Goal: Task Accomplishment & Management: Complete application form

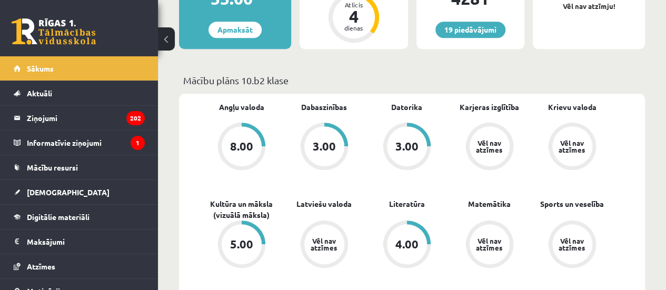
scroll to position [369, 0]
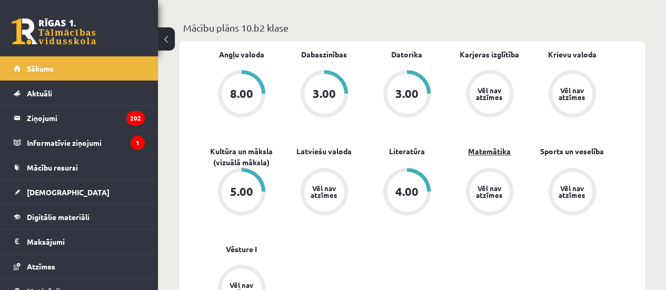
click at [482, 149] on link "Matemātika" at bounding box center [489, 151] width 43 height 11
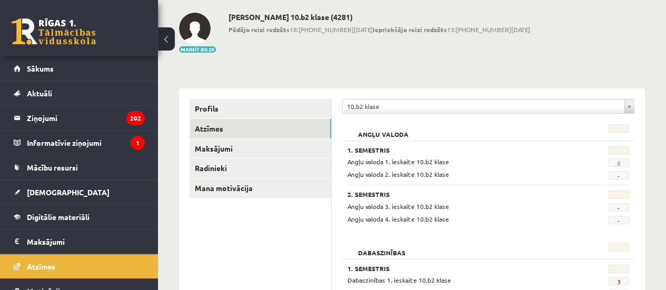
scroll to position [158, 0]
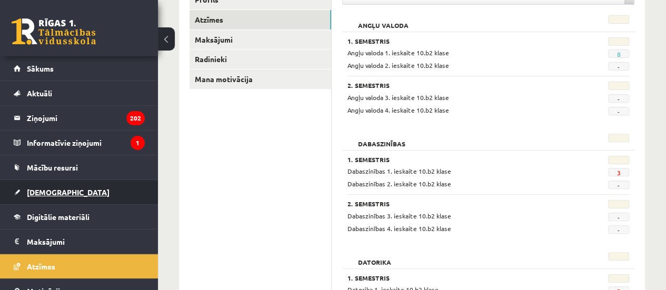
click at [63, 184] on link "[DEMOGRAPHIC_DATA]" at bounding box center [79, 192] width 131 height 24
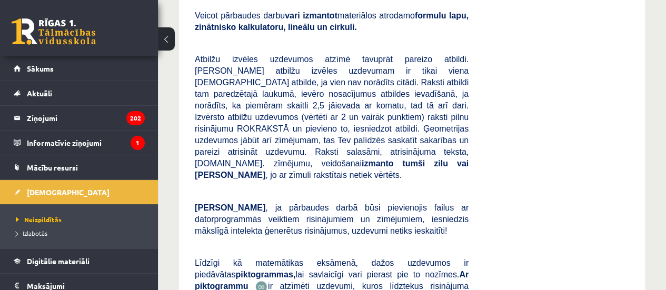
scroll to position [421, 0]
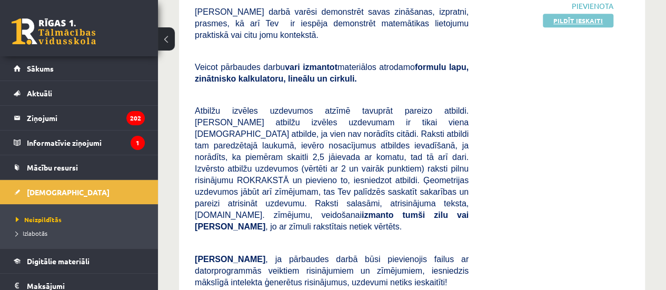
click at [579, 22] on link "Pildīt ieskaiti" at bounding box center [578, 21] width 71 height 14
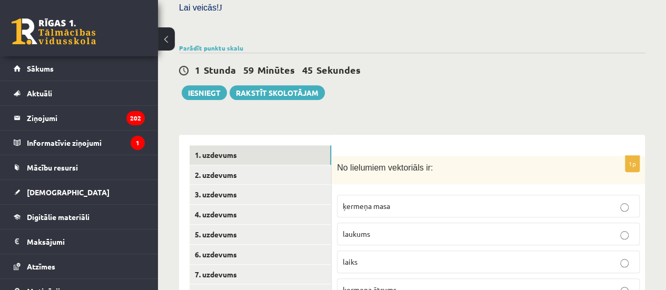
scroll to position [421, 0]
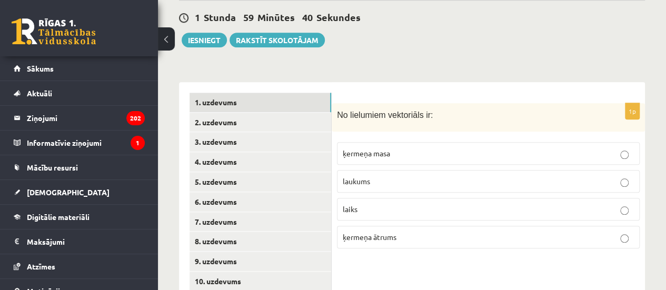
click at [424, 232] on p "ķermeņa ātrums" at bounding box center [488, 237] width 291 height 11
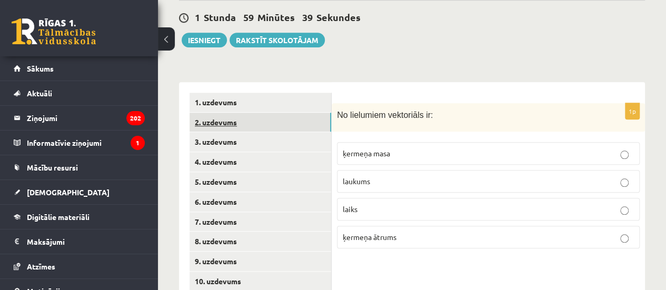
click at [254, 113] on link "2. uzdevums" at bounding box center [261, 122] width 142 height 19
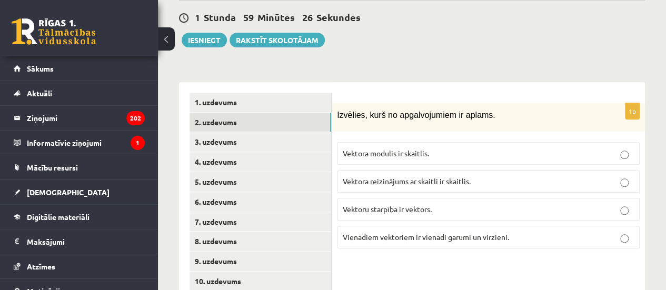
click at [485, 232] on span "Vienādiem vektoriem ir vienādi garumi un virzieni." at bounding box center [426, 236] width 166 height 9
click at [427, 204] on p "Vektoru starpība ir vektors." at bounding box center [488, 209] width 291 height 11
click at [441, 176] on span "Vektora reizinājums ar skaitli ir skaitlis." at bounding box center [407, 180] width 128 height 9
click at [212, 132] on link "3. uzdevums" at bounding box center [261, 141] width 142 height 19
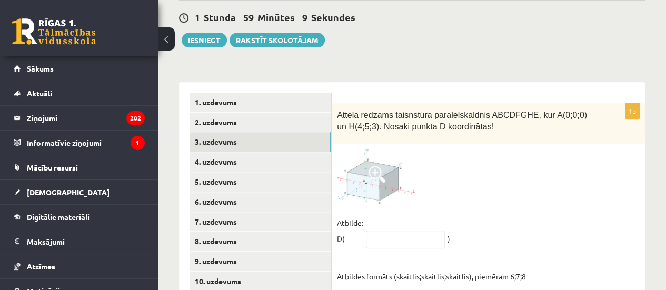
scroll to position [474, 0]
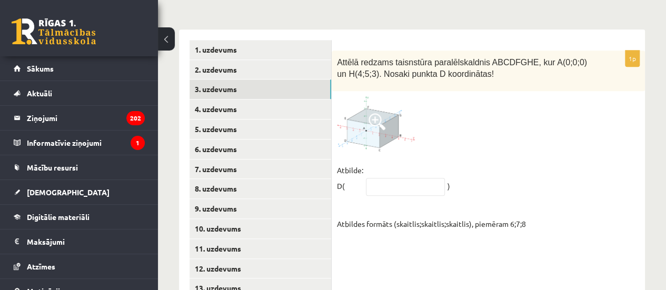
click at [373, 113] on span at bounding box center [377, 121] width 17 height 17
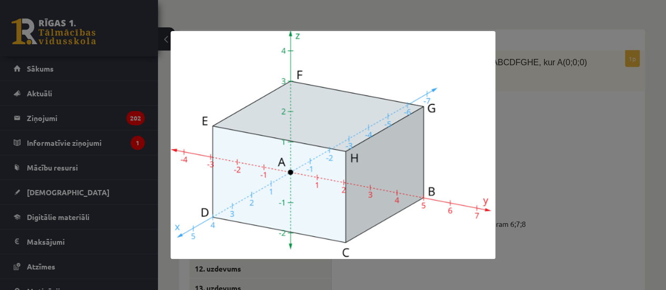
click at [574, 109] on div at bounding box center [333, 145] width 666 height 290
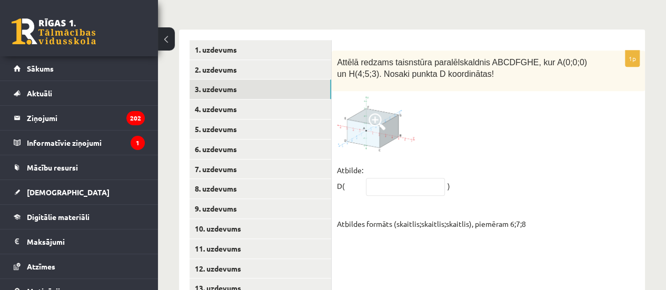
click at [379, 113] on span at bounding box center [377, 121] width 17 height 17
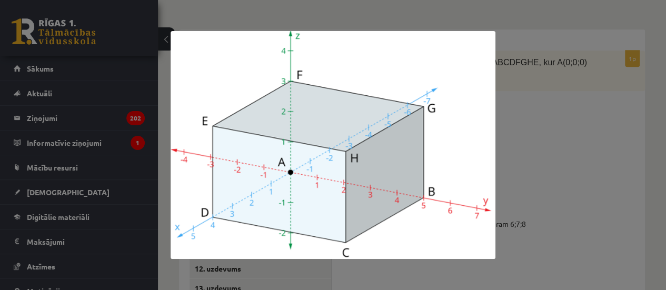
click at [535, 177] on div at bounding box center [333, 145] width 666 height 290
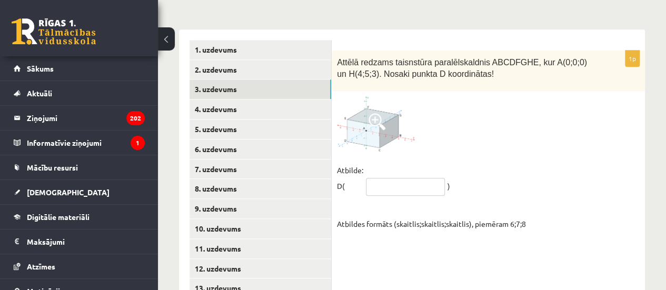
click at [396, 178] on input "text" at bounding box center [405, 187] width 79 height 18
type input "*****"
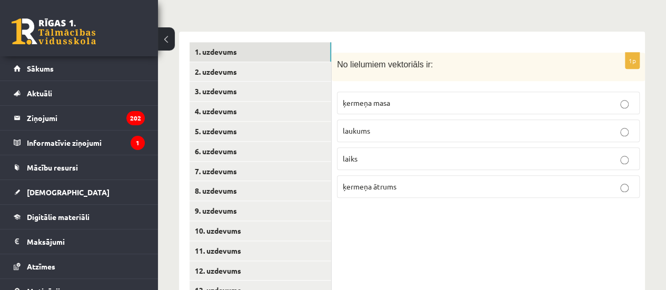
scroll to position [474, 0]
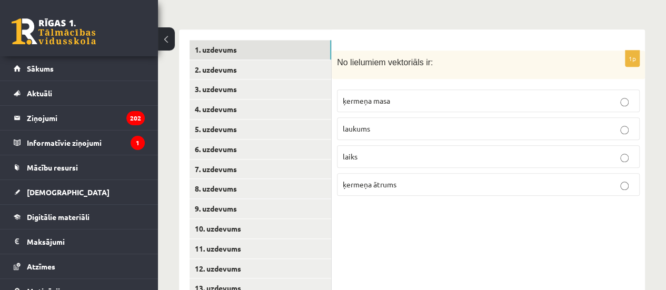
click at [490, 179] on p "ķermeņa ātrums" at bounding box center [488, 184] width 291 height 11
click at [254, 60] on link "2. uzdevums" at bounding box center [261, 69] width 142 height 19
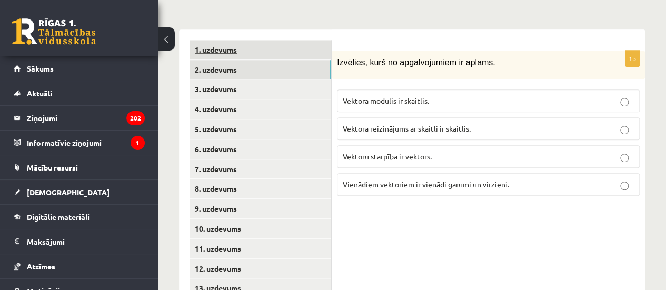
click at [275, 40] on link "1. uzdevums" at bounding box center [261, 49] width 142 height 19
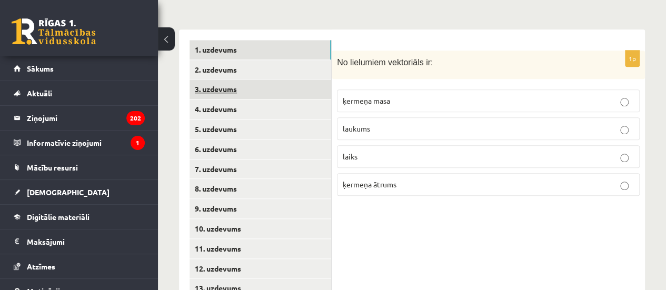
click at [227, 80] on link "3. uzdevums" at bounding box center [261, 89] width 142 height 19
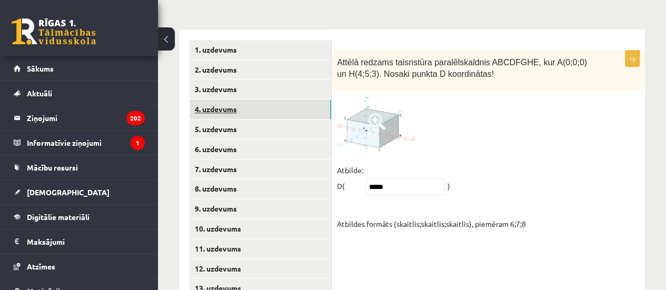
click at [214, 100] on link "4. uzdevums" at bounding box center [261, 109] width 142 height 19
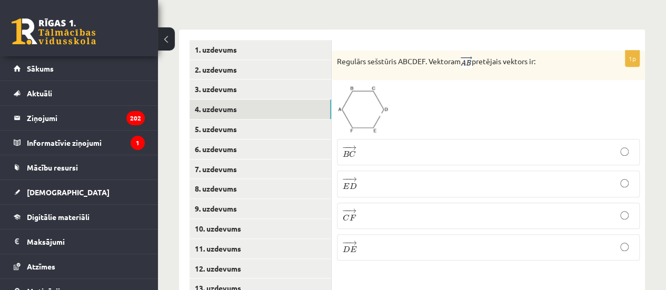
click at [377, 240] on p "− − → D E D E →" at bounding box center [488, 247] width 291 height 15
click at [225, 120] on link "5. uzdevums" at bounding box center [261, 129] width 142 height 19
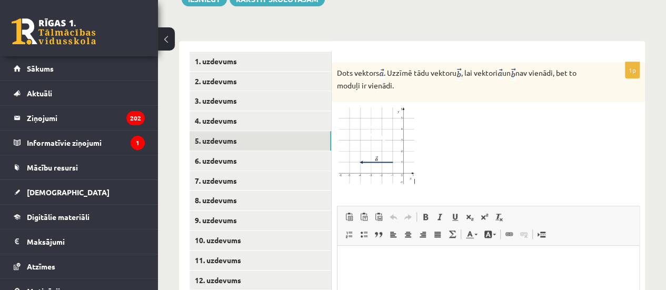
scroll to position [448, 0]
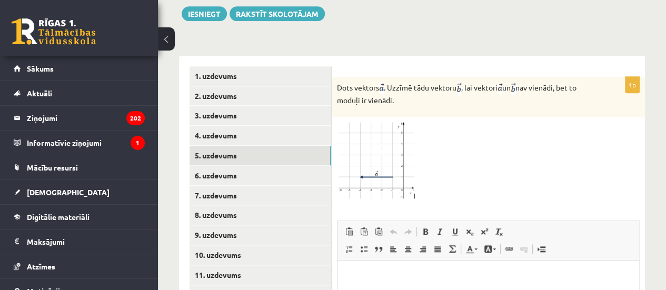
click at [392, 137] on img at bounding box center [376, 160] width 79 height 77
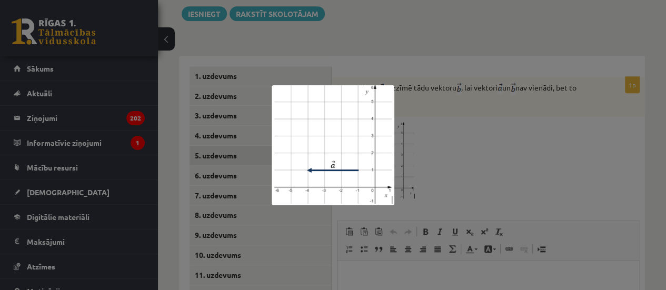
click at [447, 140] on div at bounding box center [333, 145] width 666 height 290
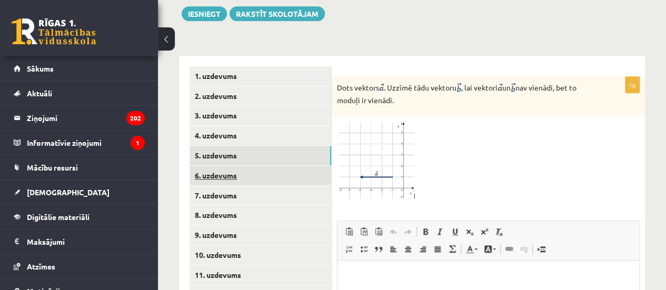
click at [214, 166] on link "6. uzdevums" at bounding box center [261, 175] width 142 height 19
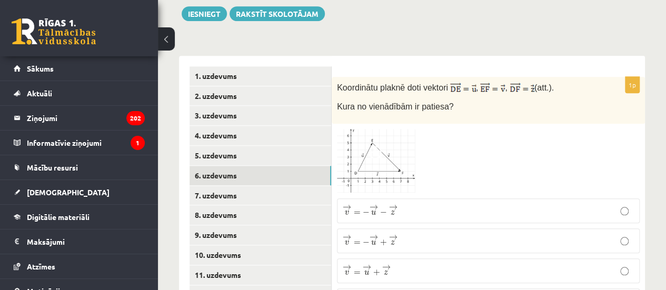
click at [186, 125] on div "1. uzdevums 2. uzdevums 3. uzdevums 4. uzdevums 5. uzdevums 6. uzdevums 7. uzde…" at bounding box center [255, 196] width 153 height 280
click at [193, 146] on link "5. uzdevums" at bounding box center [261, 155] width 142 height 19
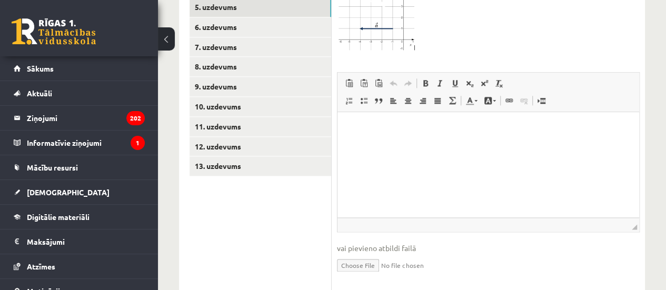
scroll to position [606, 0]
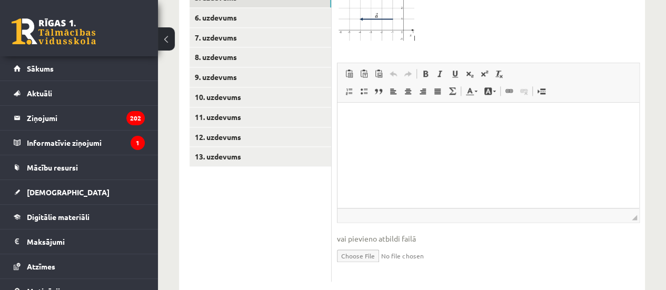
click at [403, 135] on html at bounding box center [489, 119] width 302 height 32
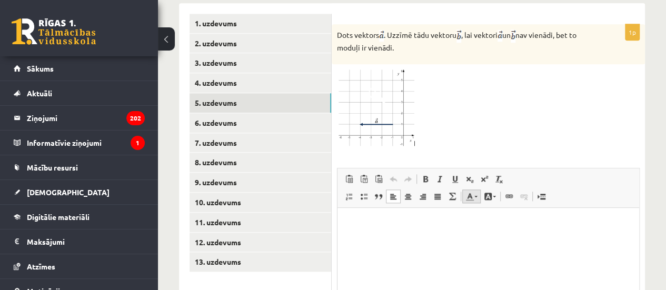
scroll to position [448, 0]
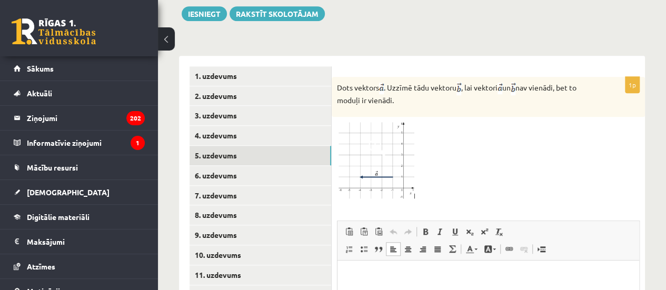
click at [394, 143] on img at bounding box center [376, 160] width 79 height 77
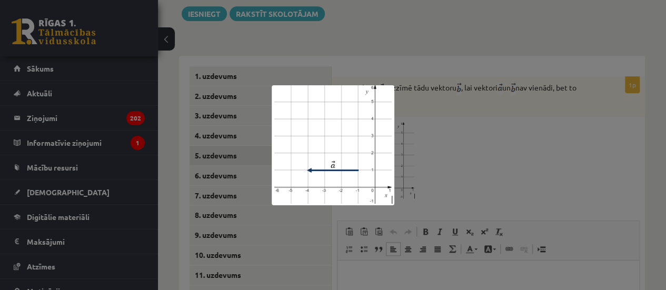
click at [427, 129] on div at bounding box center [333, 145] width 666 height 290
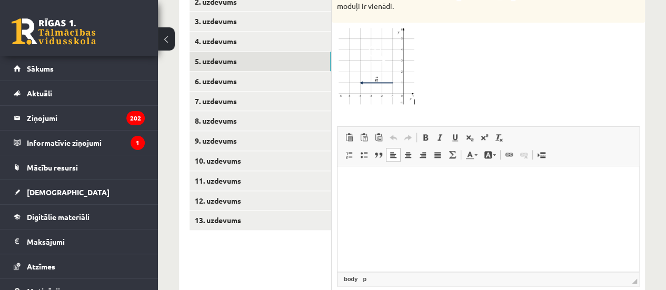
scroll to position [606, 0]
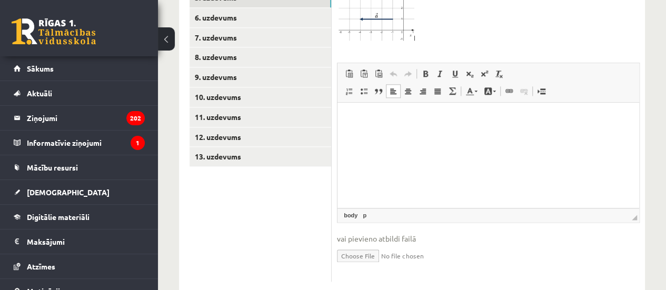
click at [364, 244] on input "file" at bounding box center [488, 255] width 303 height 22
type input "**********"
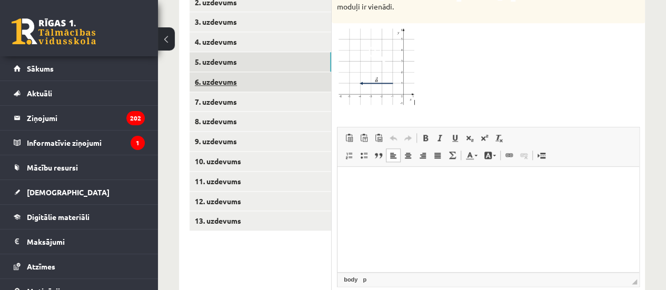
scroll to position [511, 0]
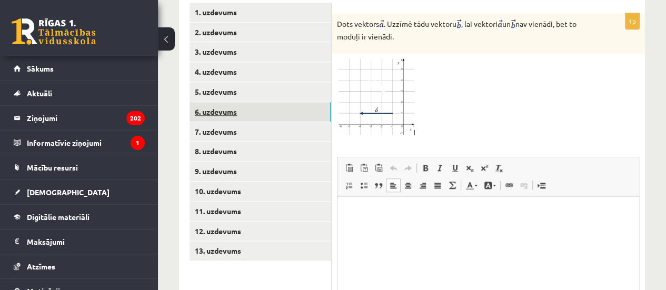
click at [225, 102] on link "6. uzdevums" at bounding box center [261, 111] width 142 height 19
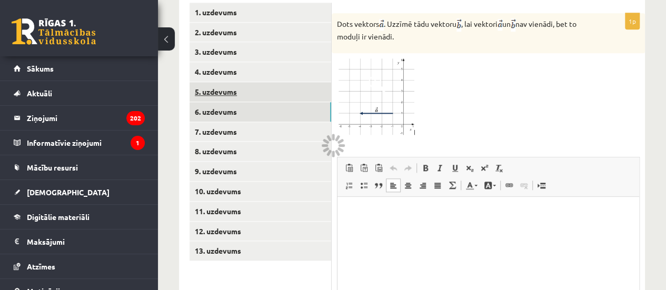
scroll to position [491, 0]
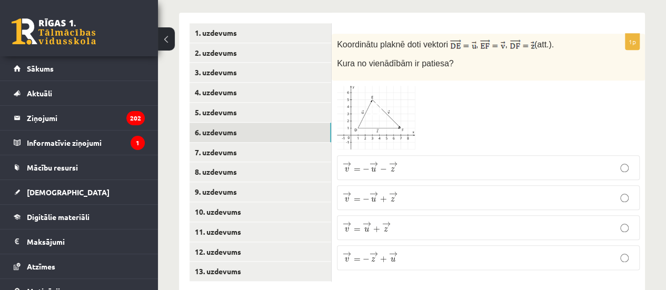
click at [409, 191] on p "→ v = − → u + → z v → = − u → + z →" at bounding box center [488, 197] width 291 height 13
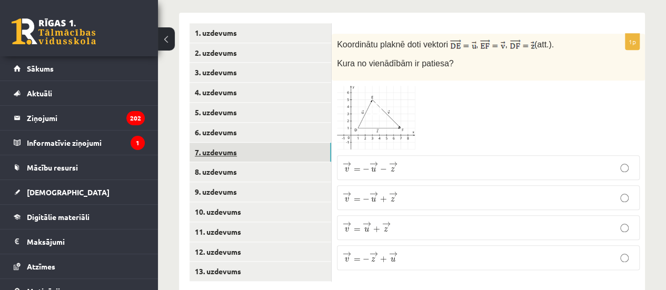
click at [259, 143] on link "7. uzdevums" at bounding box center [261, 152] width 142 height 19
click at [383, 193] on span ")" at bounding box center [383, 197] width 3 height 9
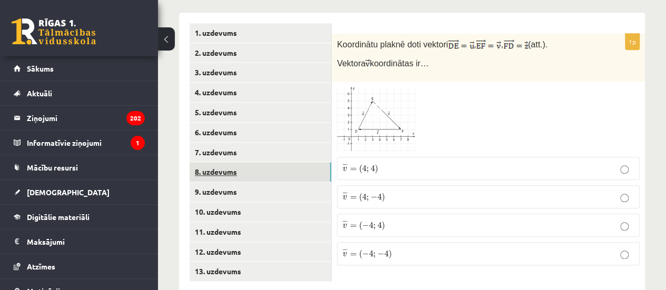
click at [218, 162] on link "8. uzdevums" at bounding box center [261, 171] width 142 height 19
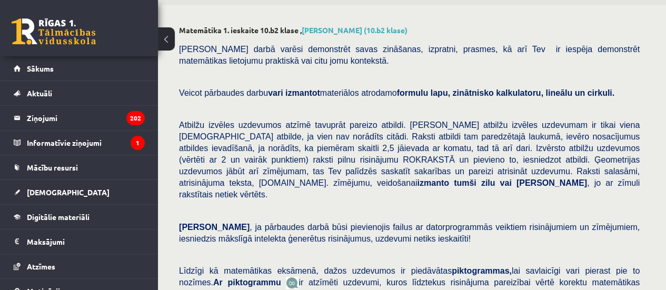
scroll to position [53, 0]
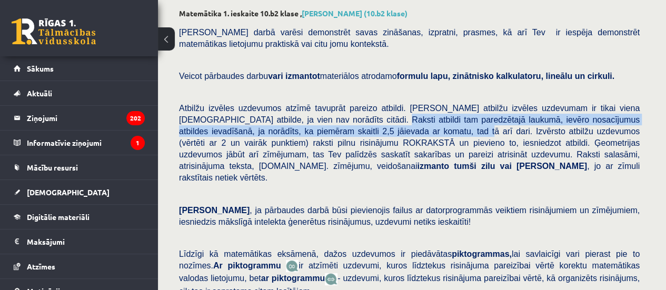
drag, startPoint x: 292, startPoint y: 121, endPoint x: 319, endPoint y: 132, distance: 28.8
click at [319, 132] on span "Atbilžu izvēles uzdevumos atzīmē tavuprāt pareizo atbildi. [PERSON_NAME] atbilž…" at bounding box center [409, 143] width 461 height 78
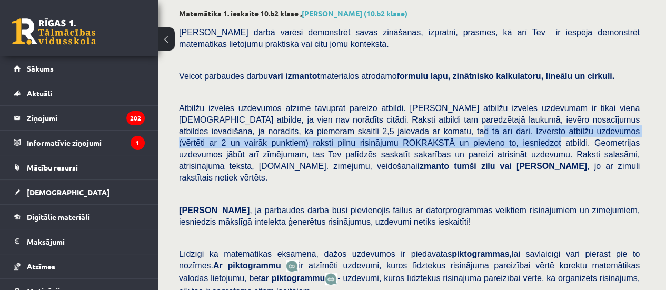
drag, startPoint x: 311, startPoint y: 130, endPoint x: 320, endPoint y: 147, distance: 19.1
click at [320, 147] on span "Atbilžu izvēles uzdevumos atzīmē tavuprāt pareizo atbildi. [PERSON_NAME] atbilž…" at bounding box center [409, 143] width 461 height 78
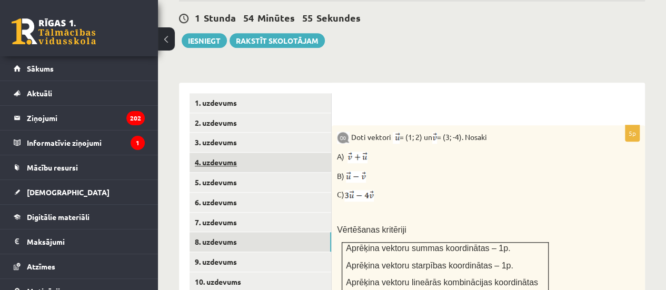
scroll to position [421, 0]
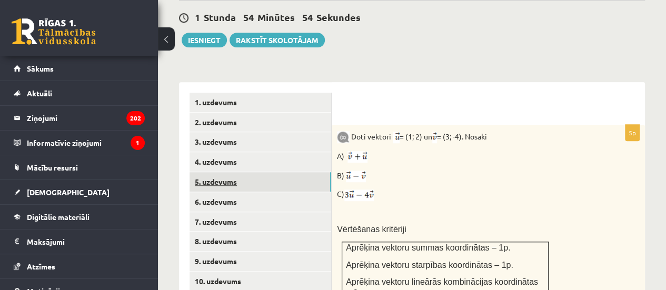
click at [228, 172] on link "5. uzdevums" at bounding box center [261, 181] width 142 height 19
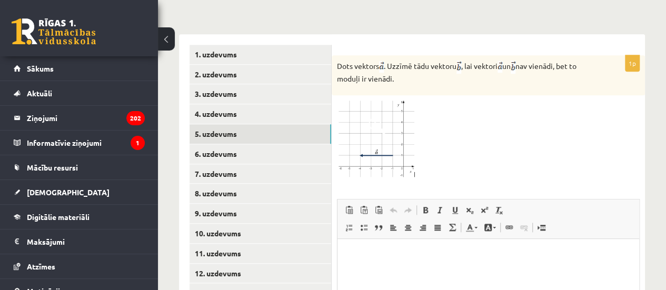
scroll to position [565, 0]
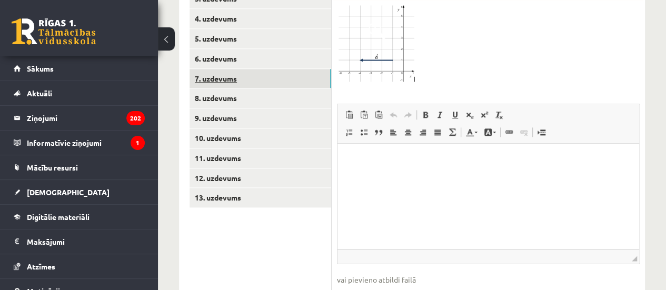
click at [255, 69] on link "7. uzdevums" at bounding box center [261, 78] width 142 height 19
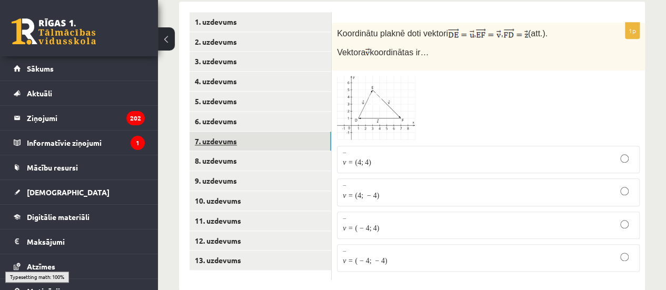
scroll to position [491, 0]
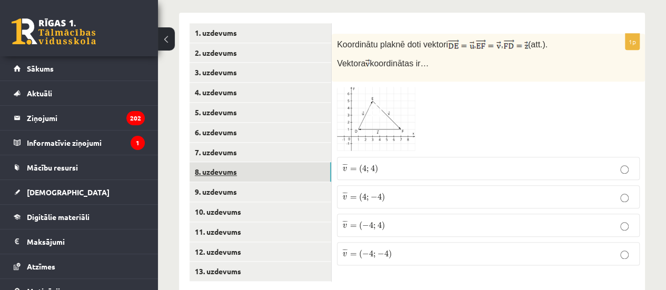
click at [213, 162] on link "8. uzdevums" at bounding box center [261, 171] width 142 height 19
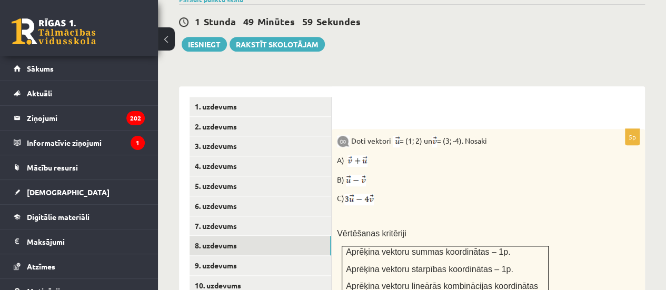
scroll to position [438, 0]
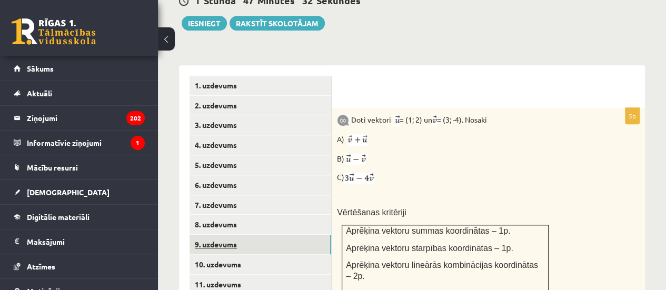
click at [231, 235] on link "9. uzdevums" at bounding box center [261, 244] width 142 height 19
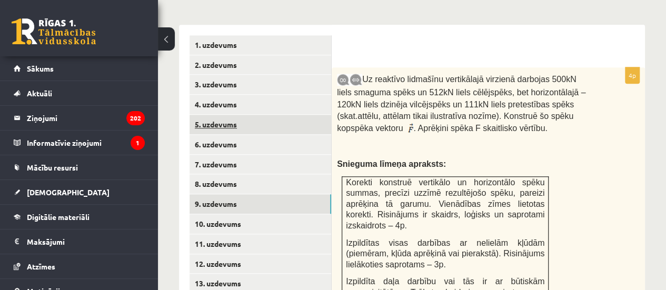
scroll to position [491, 0]
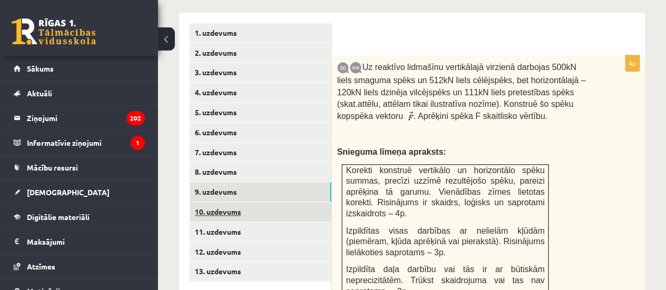
click at [224, 202] on link "10. uzdevums" at bounding box center [261, 211] width 142 height 19
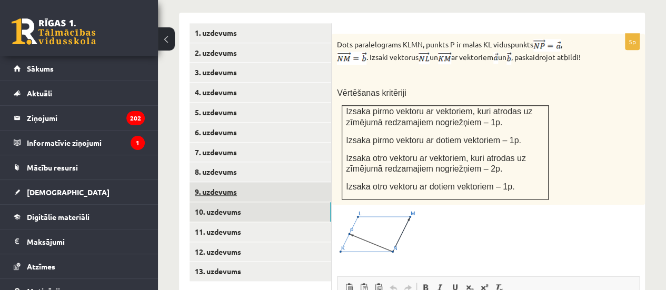
click at [223, 182] on link "9. uzdevums" at bounding box center [261, 191] width 142 height 19
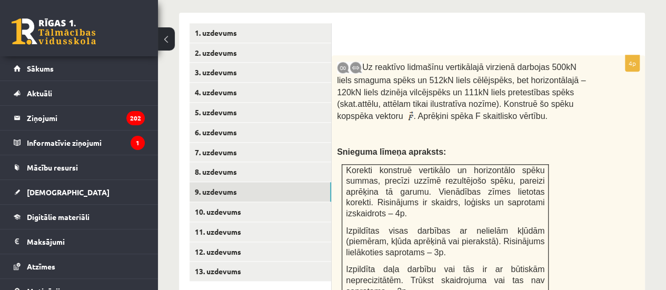
scroll to position [0, 0]
click at [273, 202] on link "10. uzdevums" at bounding box center [261, 211] width 142 height 19
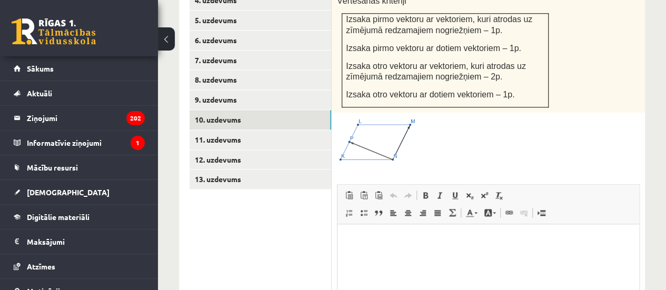
scroll to position [596, 0]
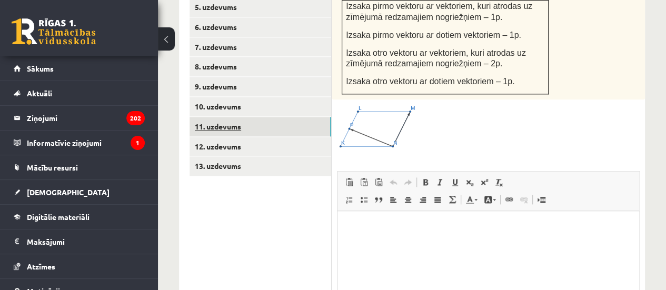
click at [244, 117] on link "11. uzdevums" at bounding box center [261, 126] width 142 height 19
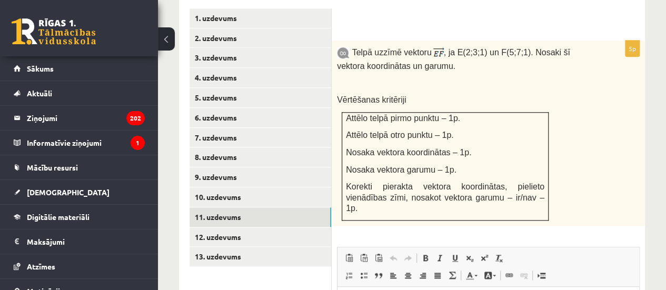
scroll to position [520, 0]
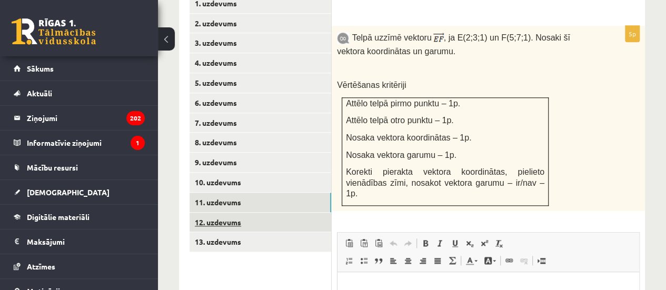
click at [225, 213] on link "12. uzdevums" at bounding box center [261, 222] width 142 height 19
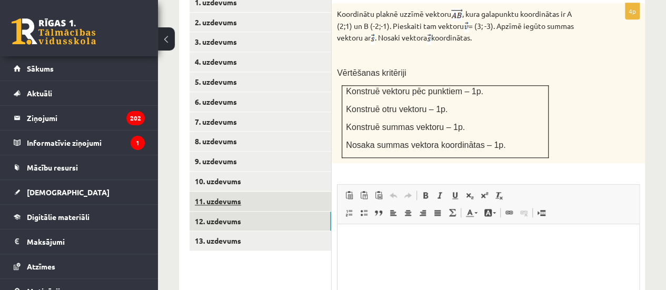
scroll to position [573, 0]
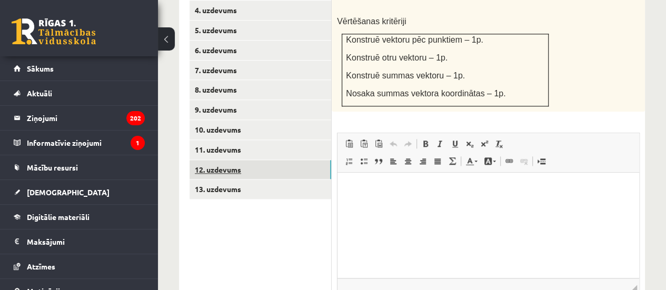
click at [217, 160] on link "12. uzdevums" at bounding box center [261, 169] width 142 height 19
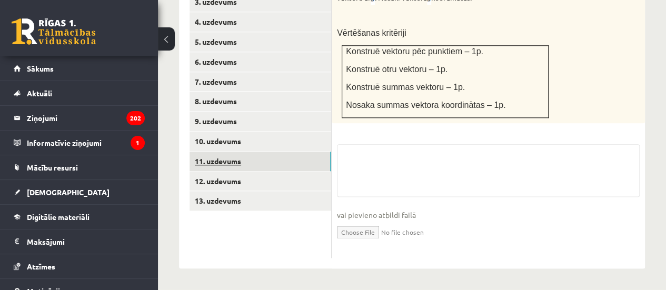
scroll to position [538, 0]
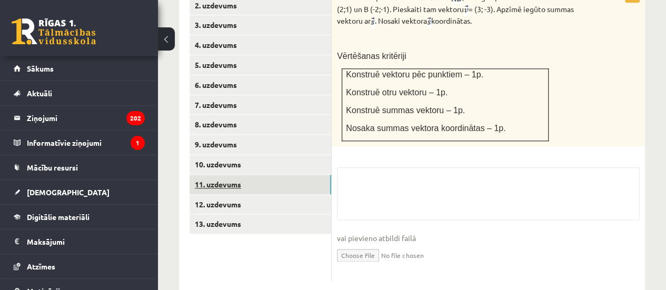
click at [225, 175] on link "11. uzdevums" at bounding box center [261, 184] width 142 height 19
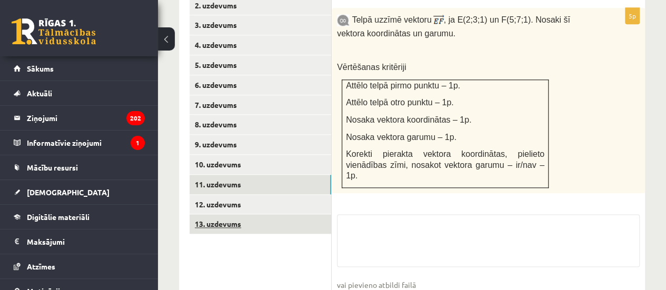
click at [230, 214] on link "13. uzdevums" at bounding box center [261, 223] width 142 height 19
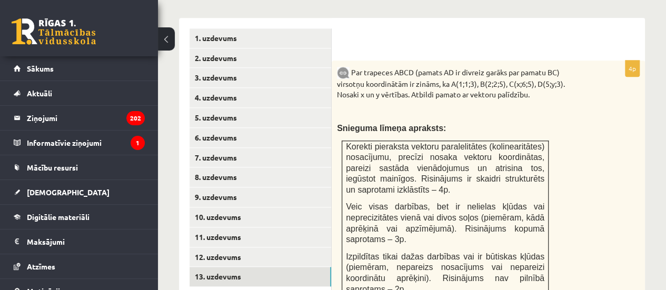
scroll to position [0, 0]
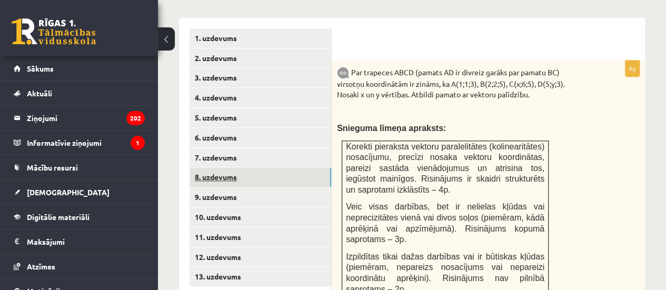
click at [206, 167] on link "8. uzdevums" at bounding box center [261, 176] width 142 height 19
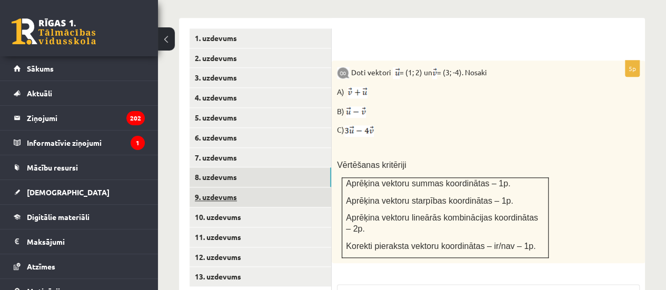
click at [220, 188] on link "9. uzdevums" at bounding box center [261, 197] width 142 height 19
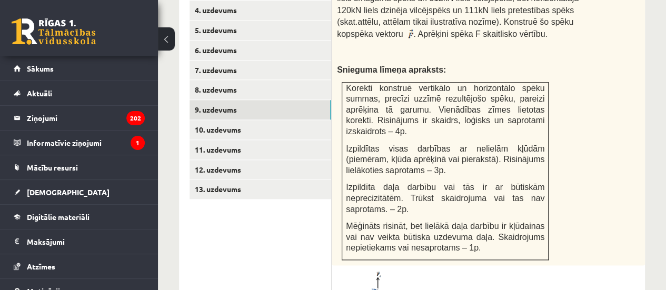
scroll to position [538, 0]
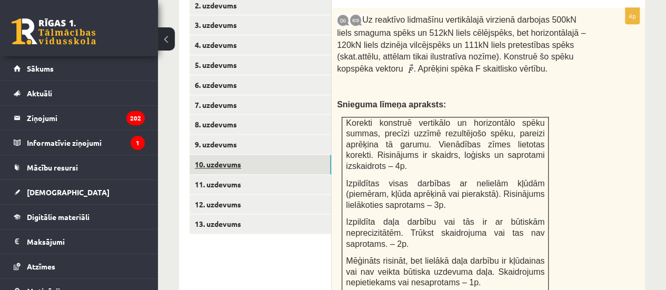
click at [278, 155] on link "10. uzdevums" at bounding box center [261, 164] width 142 height 19
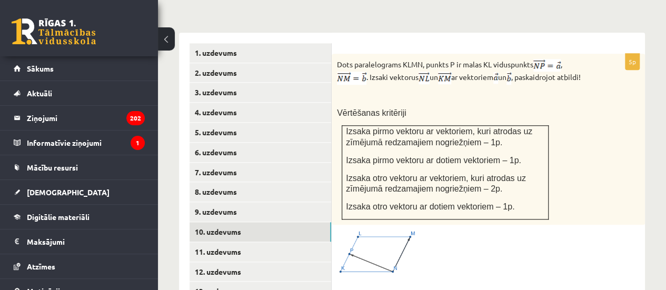
scroll to position [486, 0]
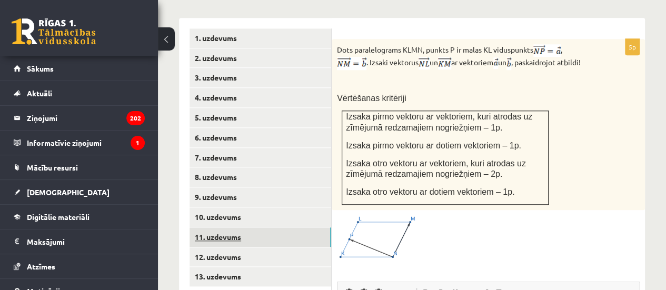
click at [293, 228] on link "11. uzdevums" at bounding box center [261, 237] width 142 height 19
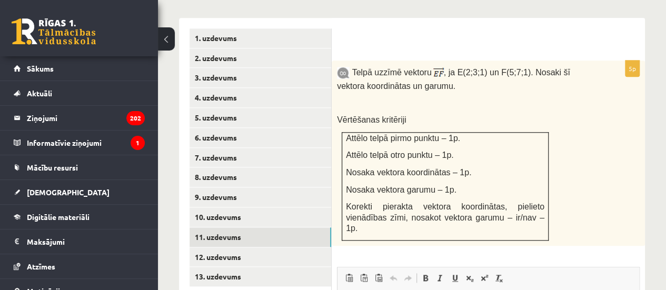
scroll to position [0, 0]
click at [255, 248] on link "12. uzdevums" at bounding box center [261, 257] width 142 height 19
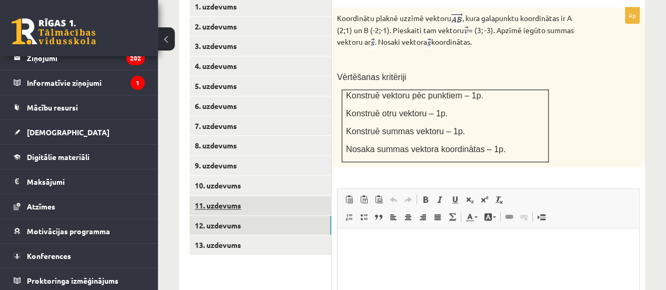
scroll to position [591, 0]
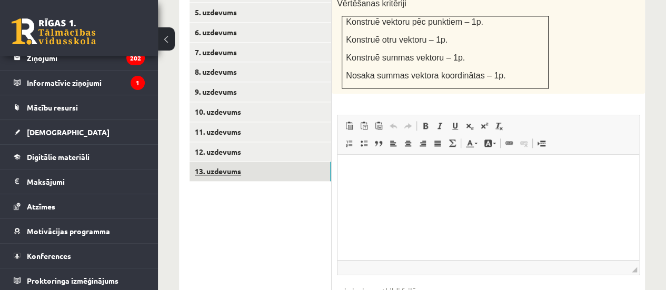
click at [241, 162] on link "13. uzdevums" at bounding box center [261, 171] width 142 height 19
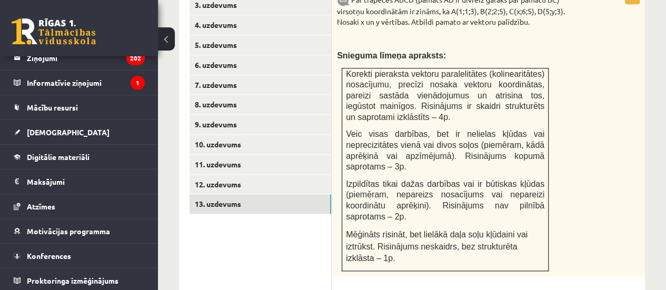
scroll to position [453, 0]
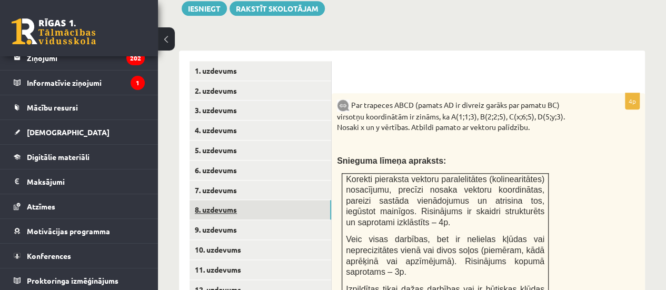
click at [246, 200] on link "8. uzdevums" at bounding box center [261, 209] width 142 height 19
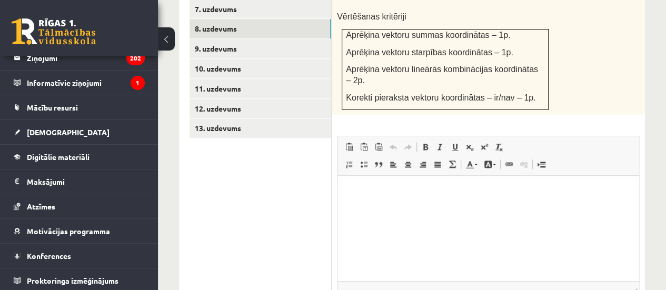
scroll to position [695, 0]
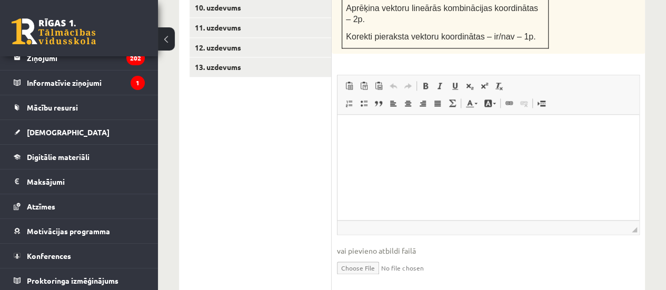
click at [366, 257] on input "file" at bounding box center [488, 268] width 303 height 22
type input "**********"
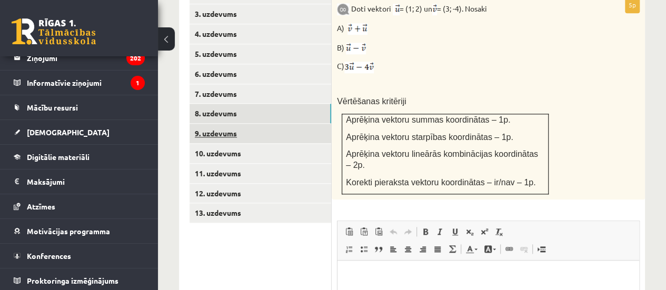
scroll to position [548, 0]
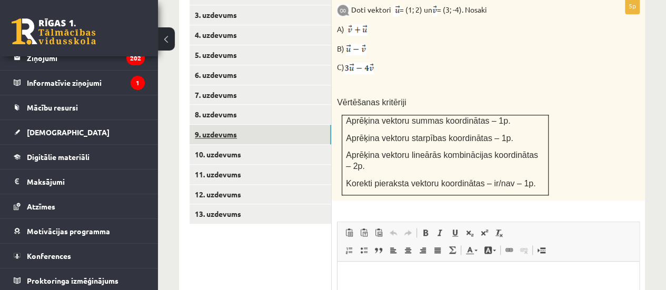
click at [271, 125] on link "9. uzdevums" at bounding box center [261, 134] width 142 height 19
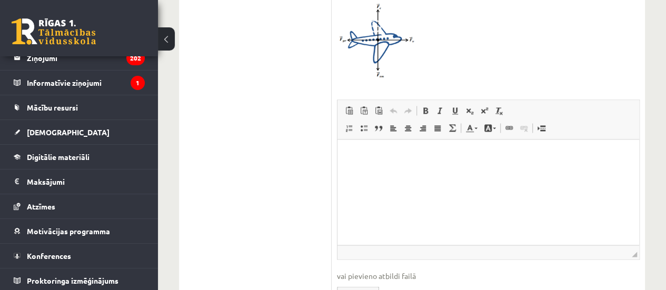
scroll to position [865, 0]
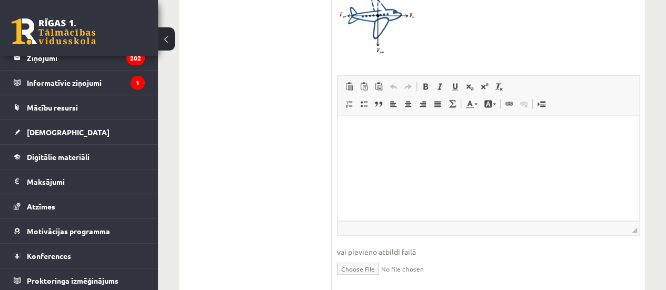
click at [364, 257] on input "file" at bounding box center [488, 268] width 303 height 22
type input "**********"
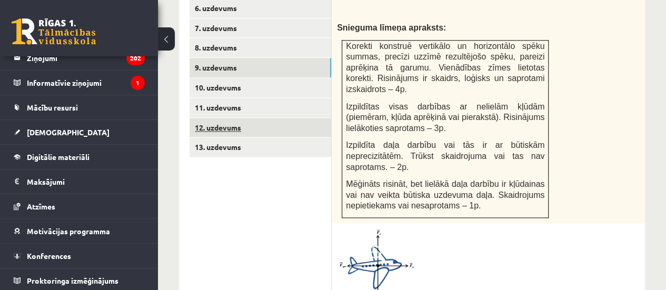
scroll to position [602, 0]
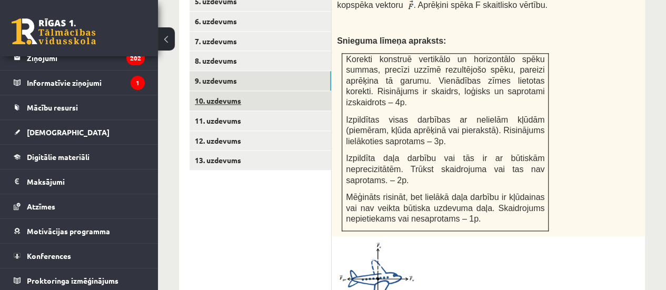
click at [227, 91] on link "10. uzdevums" at bounding box center [261, 100] width 142 height 19
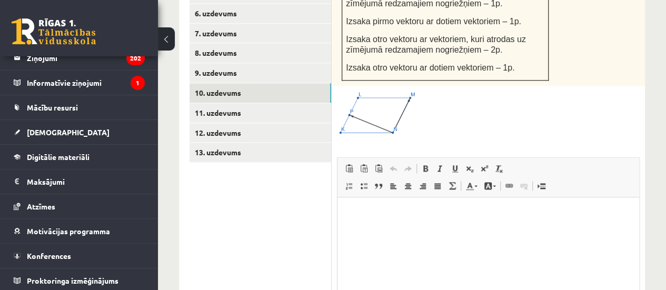
scroll to position [715, 0]
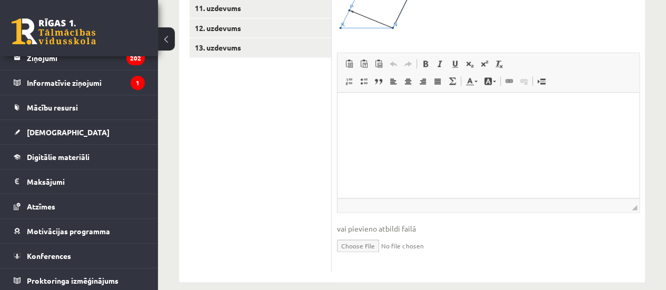
click at [371, 234] on input "file" at bounding box center [488, 245] width 303 height 22
click at [349, 235] on input "file" at bounding box center [488, 245] width 303 height 22
type input "**********"
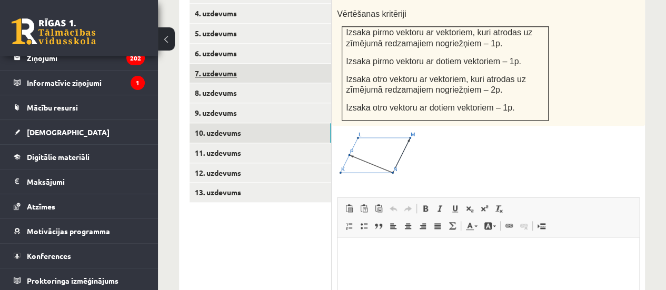
scroll to position [515, 0]
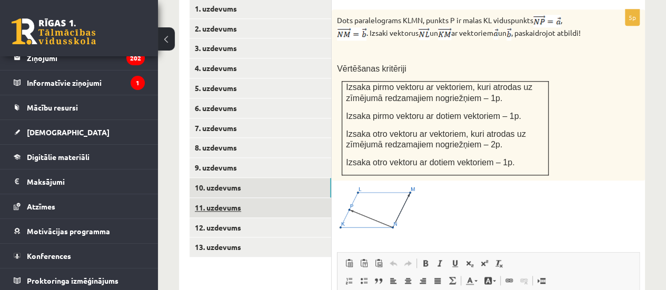
click at [238, 198] on link "11. uzdevums" at bounding box center [261, 207] width 142 height 19
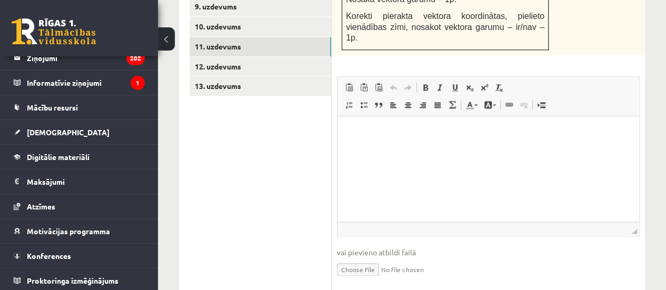
scroll to position [677, 0]
click at [350, 257] on input "file" at bounding box center [488, 268] width 303 height 22
type input "**********"
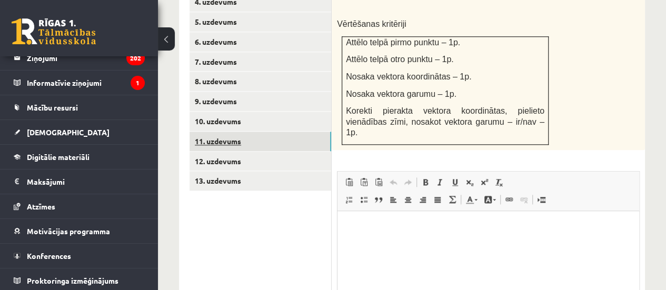
scroll to position [572, 0]
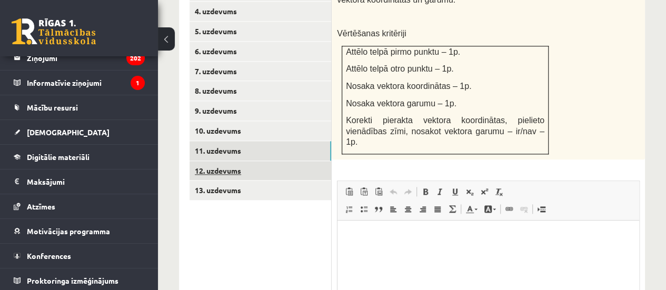
click at [240, 161] on link "12. uzdevums" at bounding box center [261, 170] width 142 height 19
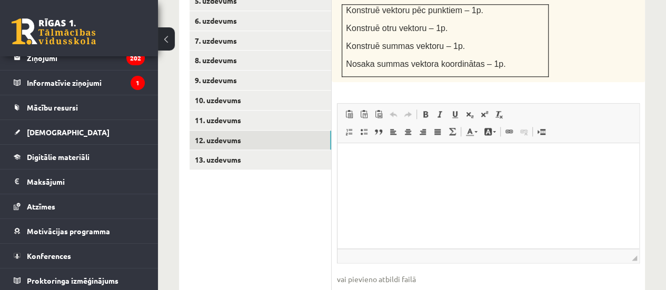
scroll to position [643, 0]
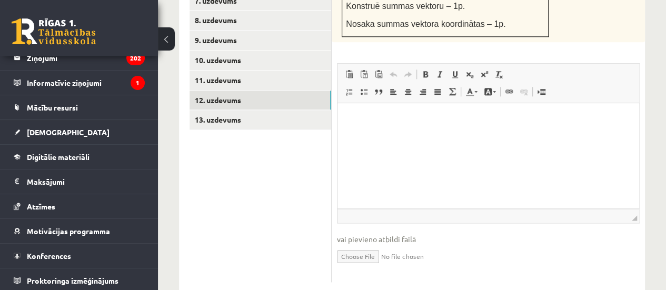
click at [337, 245] on input "file" at bounding box center [488, 256] width 303 height 22
type input "**********"
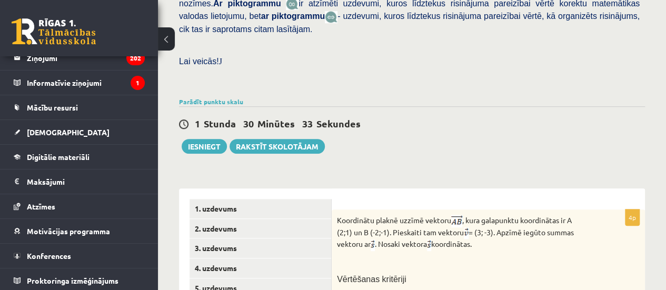
scroll to position [338, 0]
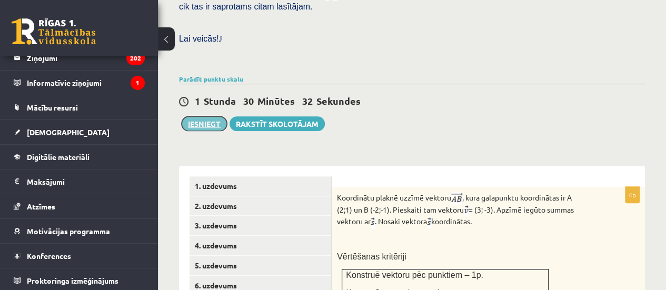
click at [191, 116] on button "Iesniegt" at bounding box center [204, 123] width 45 height 15
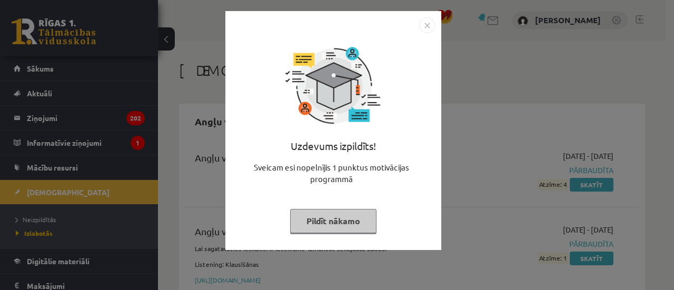
click at [354, 214] on button "Pildīt nākamo" at bounding box center [333, 221] width 86 height 24
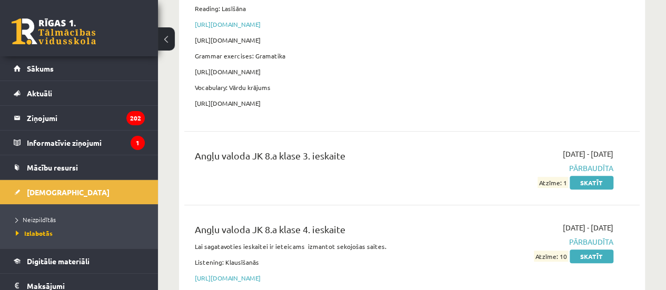
scroll to position [369, 0]
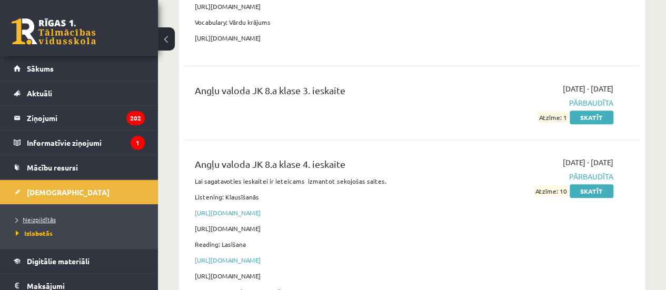
click at [46, 216] on span "Neizpildītās" at bounding box center [36, 219] width 40 height 8
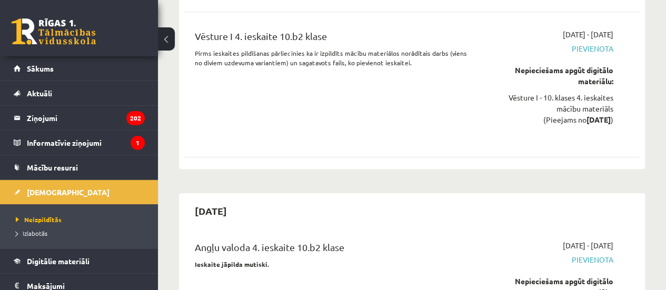
scroll to position [6478, 0]
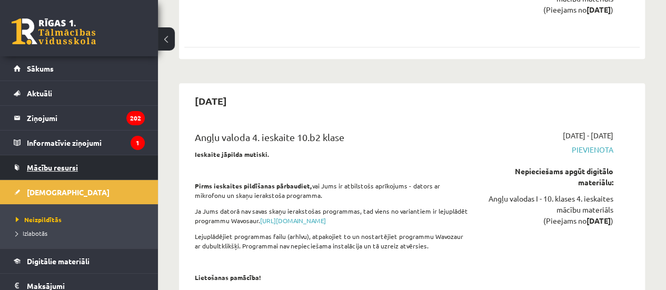
click at [80, 167] on link "Mācību resursi" at bounding box center [79, 167] width 131 height 24
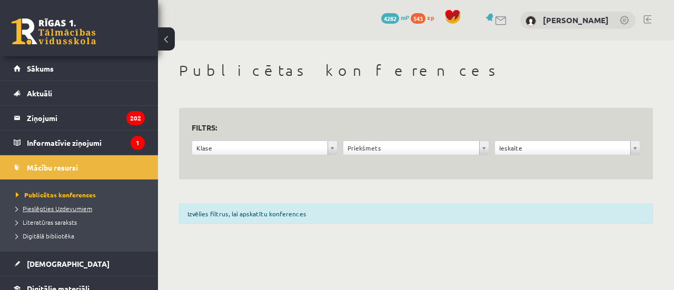
click at [68, 207] on span "Pieslēgties Uzdevumiem" at bounding box center [54, 208] width 76 height 8
click at [64, 220] on span "Literatūras saraksts" at bounding box center [46, 222] width 61 height 8
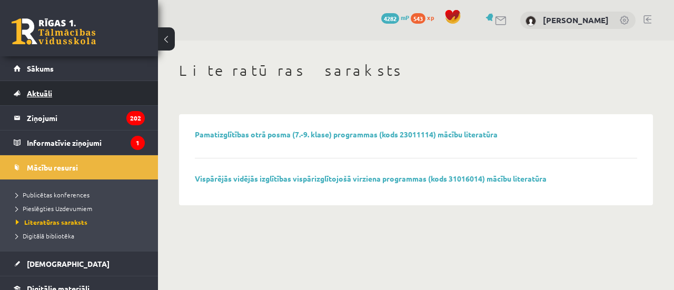
click at [107, 85] on link "Aktuāli" at bounding box center [79, 93] width 131 height 24
